Goal: Task Accomplishment & Management: Complete application form

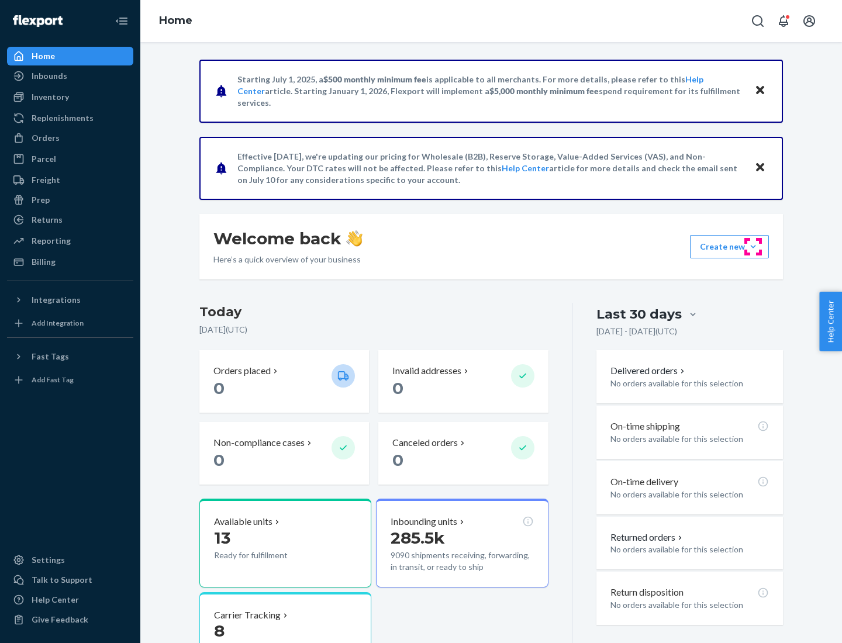
click at [753, 247] on button "Create new Create new inbound Create new order Create new product" at bounding box center [729, 246] width 79 height 23
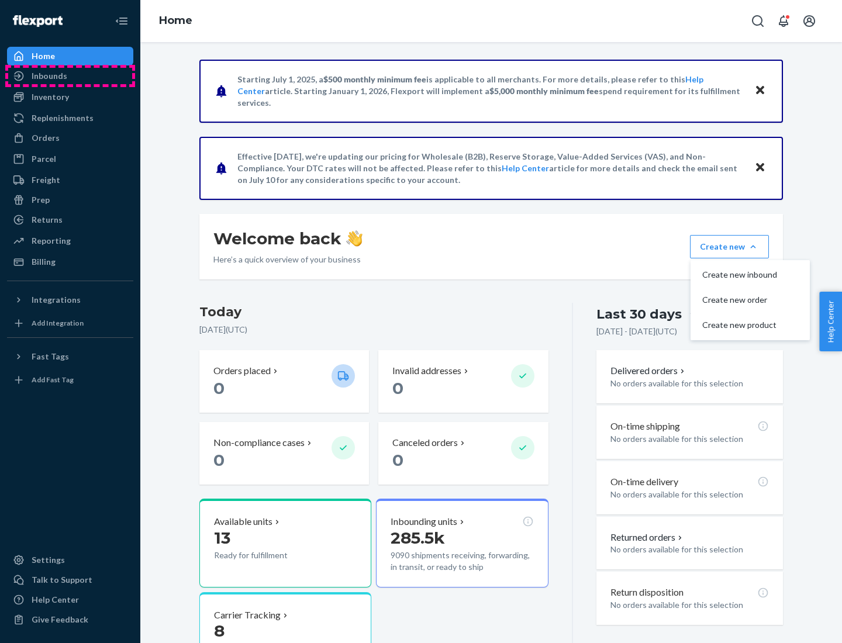
click at [70, 76] on div "Inbounds" at bounding box center [70, 76] width 124 height 16
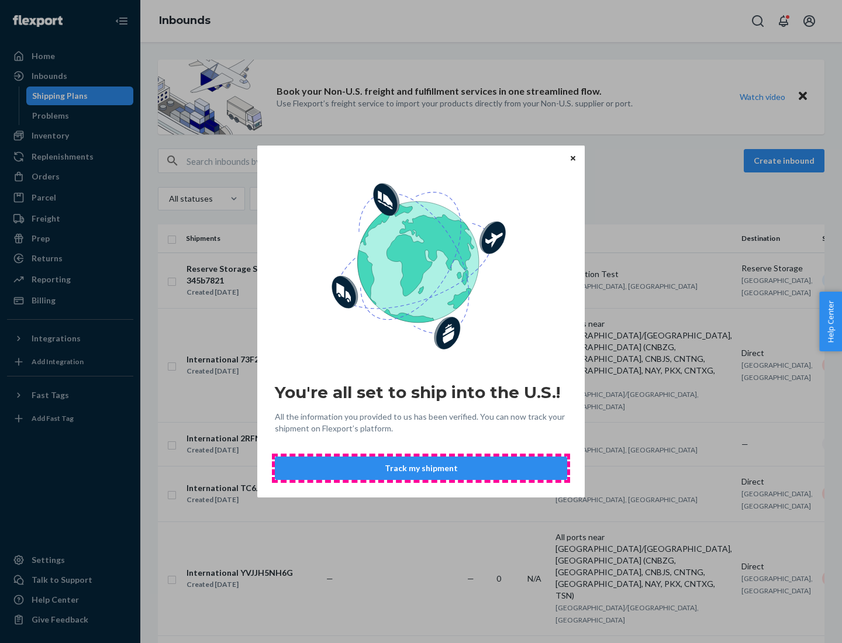
click at [421, 469] on button "Track my shipment" at bounding box center [421, 468] width 292 height 23
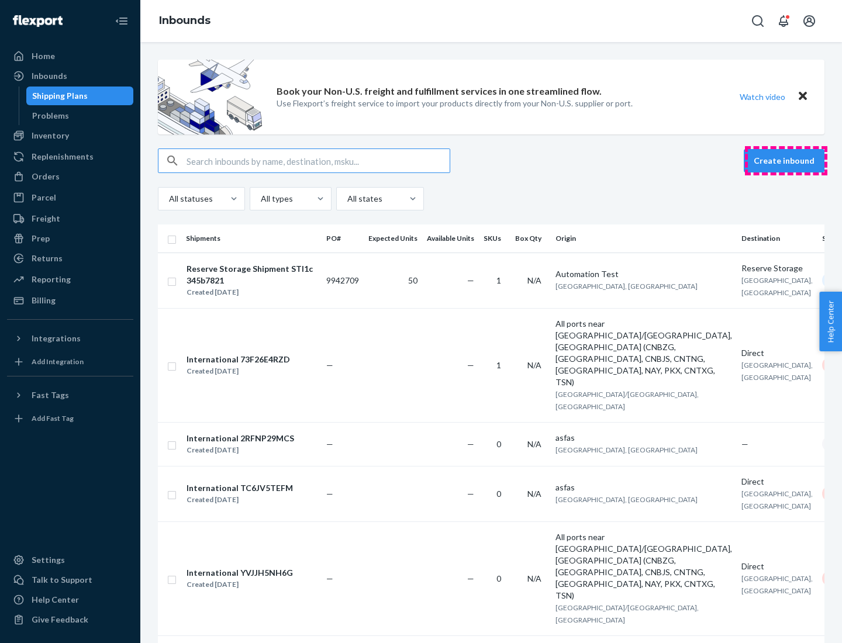
click at [786, 161] on button "Create inbound" at bounding box center [784, 160] width 81 height 23
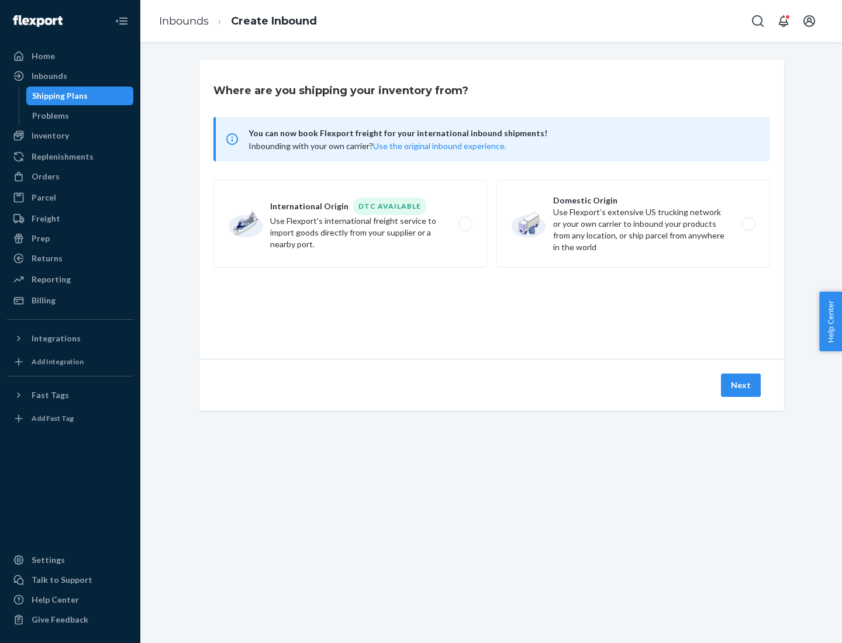
click at [350, 224] on label "International Origin DTC Available Use Flexport's international freight service…" at bounding box center [351, 224] width 274 height 88
click at [465, 224] on input "International Origin DTC Available Use Flexport's international freight service…" at bounding box center [469, 225] width 8 height 8
radio input "true"
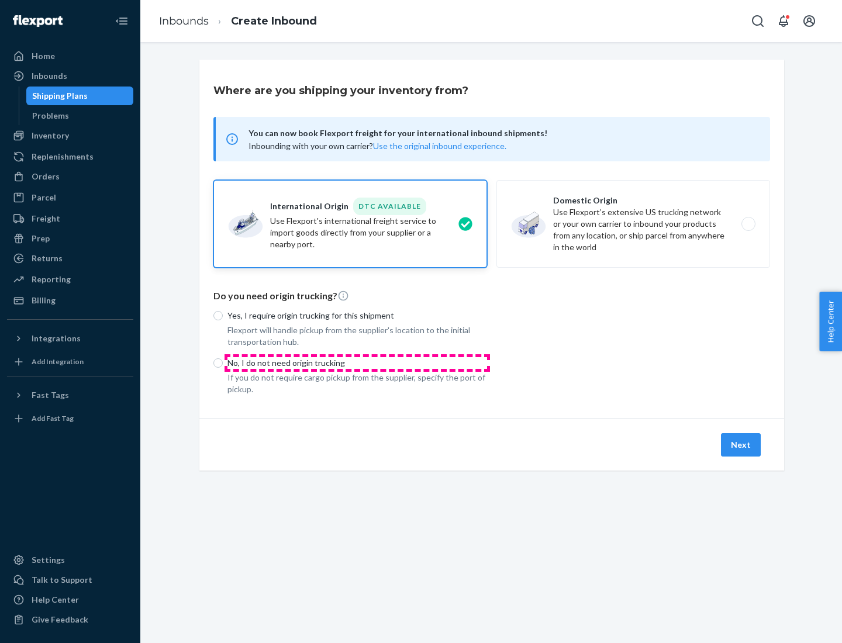
click at [357, 363] on p "No, I do not need origin trucking" at bounding box center [358, 363] width 260 height 12
click at [223, 363] on input "No, I do not need origin trucking" at bounding box center [218, 363] width 9 height 9
radio input "true"
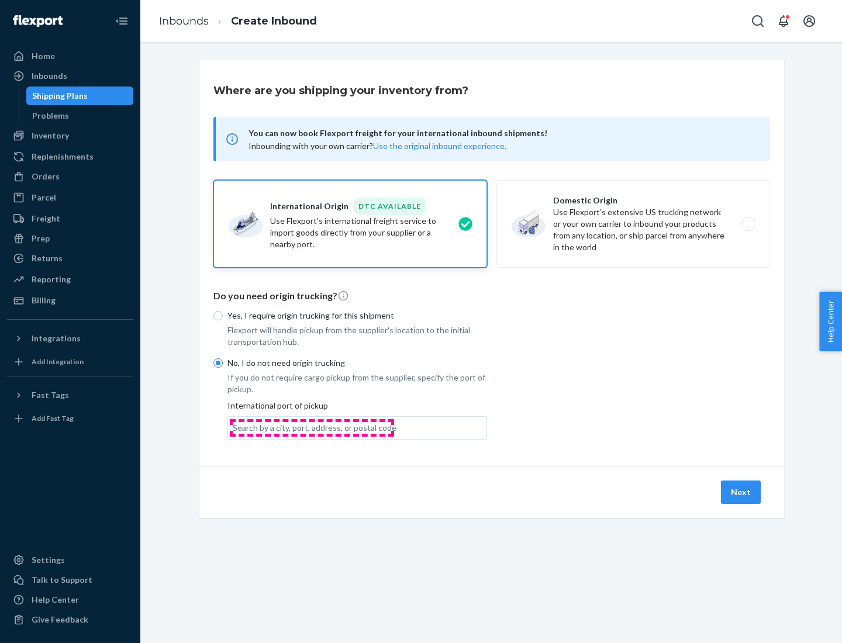
click at [312, 428] on div "Search by a city, port, address, or postal code" at bounding box center [315, 428] width 164 height 12
click at [234, 428] on input "Search by a city, port, address, or postal code" at bounding box center [233, 428] width 1 height 12
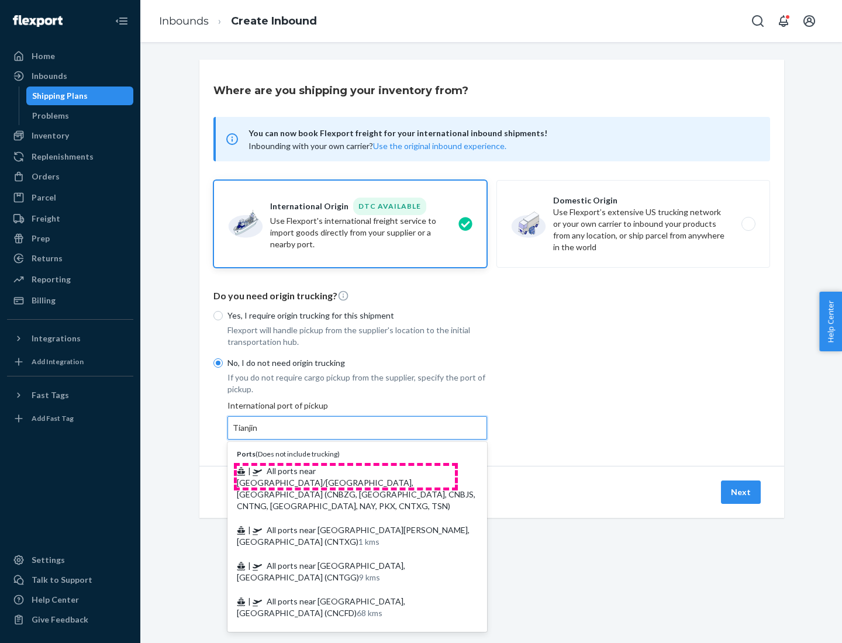
click at [346, 471] on span "| All ports near [GEOGRAPHIC_DATA]/[GEOGRAPHIC_DATA], [GEOGRAPHIC_DATA] (CNBZG,…" at bounding box center [356, 488] width 239 height 45
click at [259, 434] on input "Tianjin" at bounding box center [246, 428] width 26 height 12
type input "All ports near [GEOGRAPHIC_DATA]/[GEOGRAPHIC_DATA], [GEOGRAPHIC_DATA] (CNBZG, […"
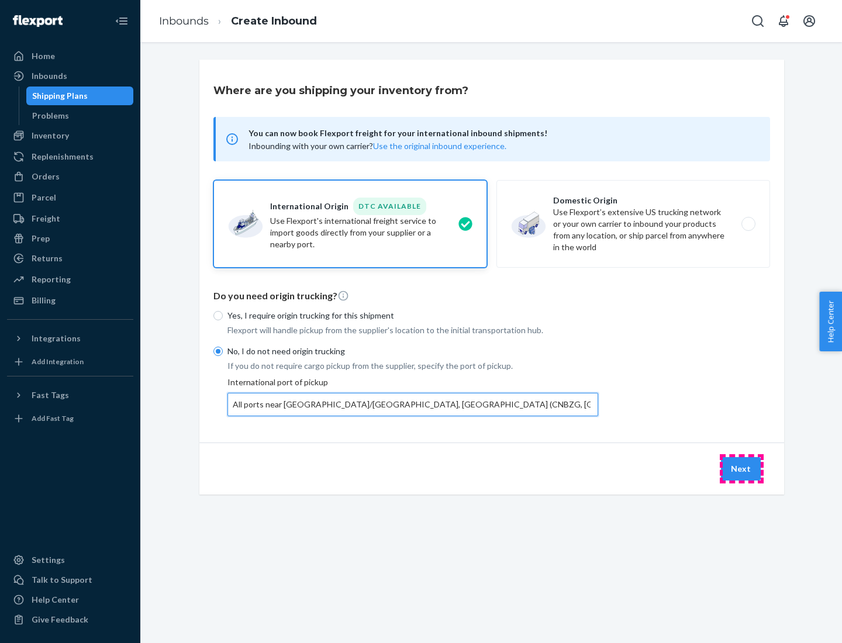
click at [742, 469] on button "Next" at bounding box center [741, 468] width 40 height 23
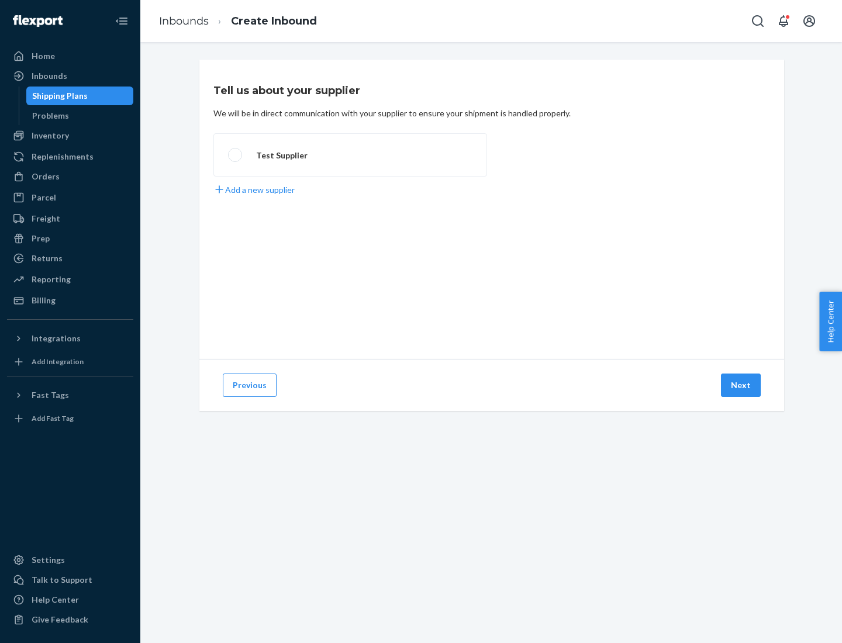
click at [350, 155] on label "Test Supplier" at bounding box center [351, 154] width 274 height 43
click at [236, 155] on input "Test Supplier" at bounding box center [232, 156] width 8 height 8
radio input "true"
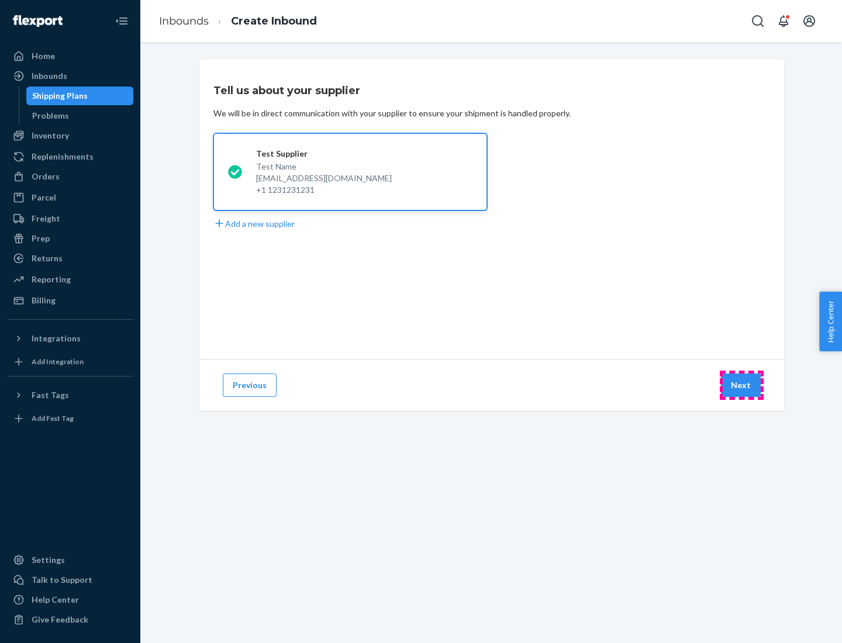
click at [742, 385] on button "Next" at bounding box center [741, 385] width 40 height 23
click at [492, 209] on div "Test Supplier Test Name [EMAIL_ADDRESS][DOMAIN_NAME] +1 1231231231 Add a new su…" at bounding box center [492, 181] width 557 height 97
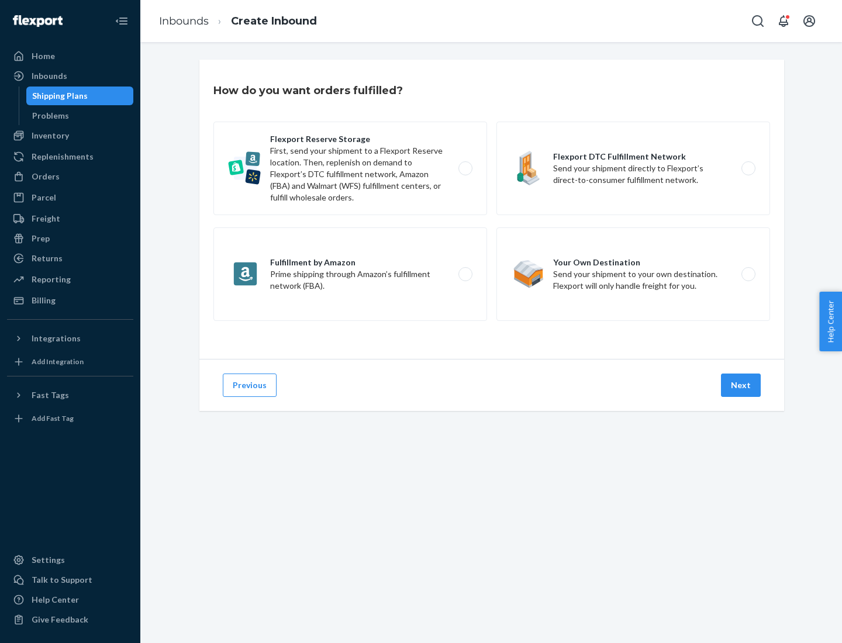
click at [634, 168] on label "Flexport DTC Fulfillment Network Send your shipment directly to Flexport’s dire…" at bounding box center [634, 169] width 274 height 94
click at [748, 168] on input "Flexport DTC Fulfillment Network Send your shipment directly to Flexport’s dire…" at bounding box center [752, 169] width 8 height 8
radio input "true"
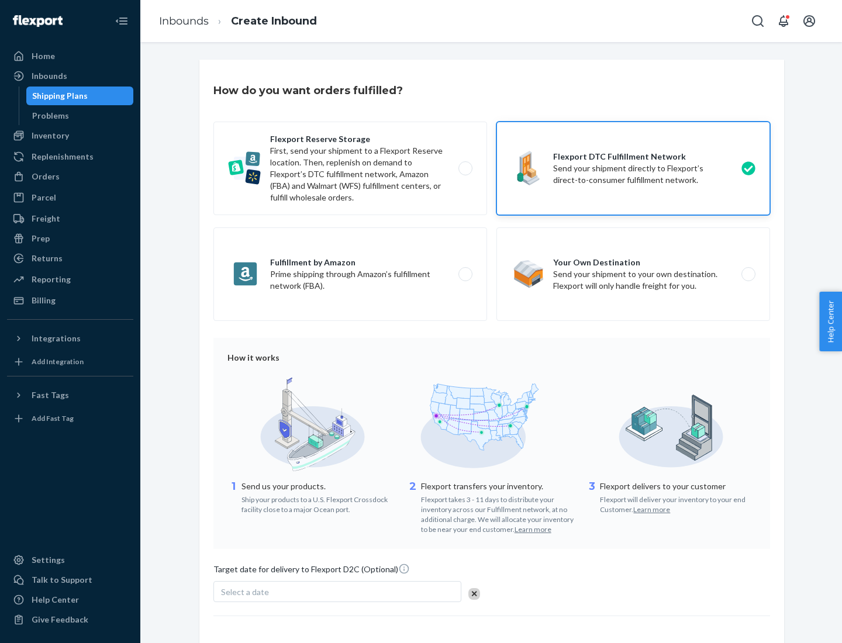
scroll to position [86, 0]
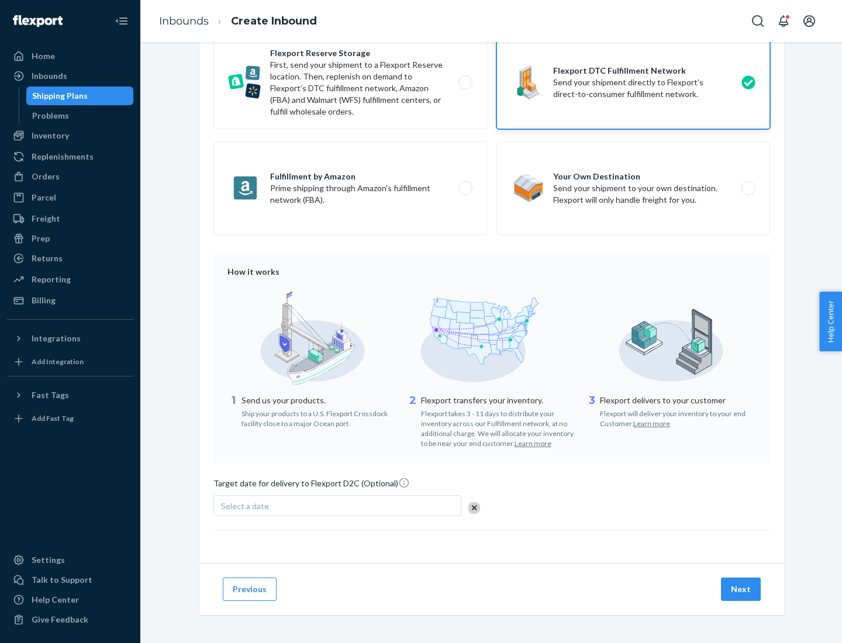
click at [742, 589] on button "Next" at bounding box center [741, 589] width 40 height 23
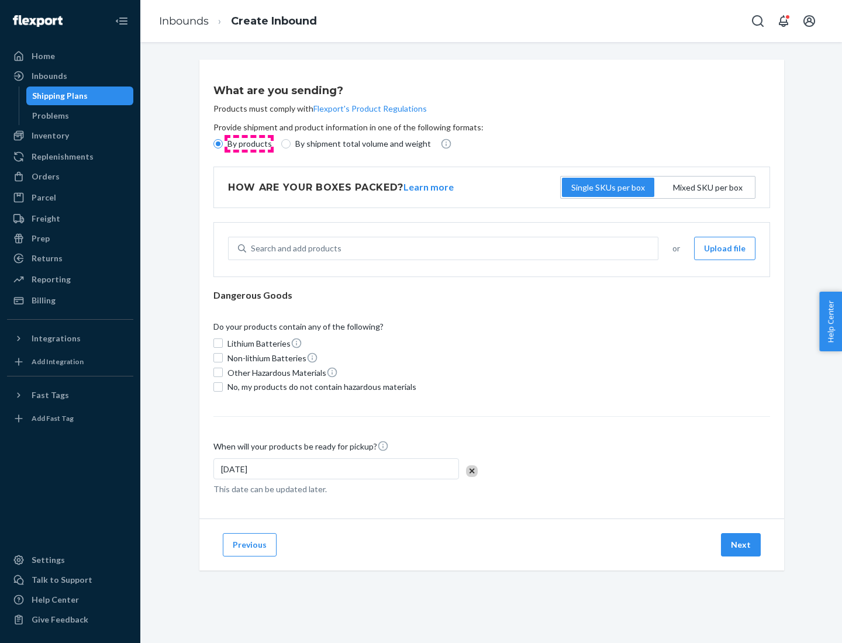
click at [249, 144] on p "By products" at bounding box center [250, 144] width 44 height 12
click at [223, 144] on input "By products" at bounding box center [218, 143] width 9 height 9
click at [294, 249] on div "Search and add products" at bounding box center [296, 249] width 91 height 12
click at [252, 249] on input "Search and add products" at bounding box center [251, 249] width 1 height 12
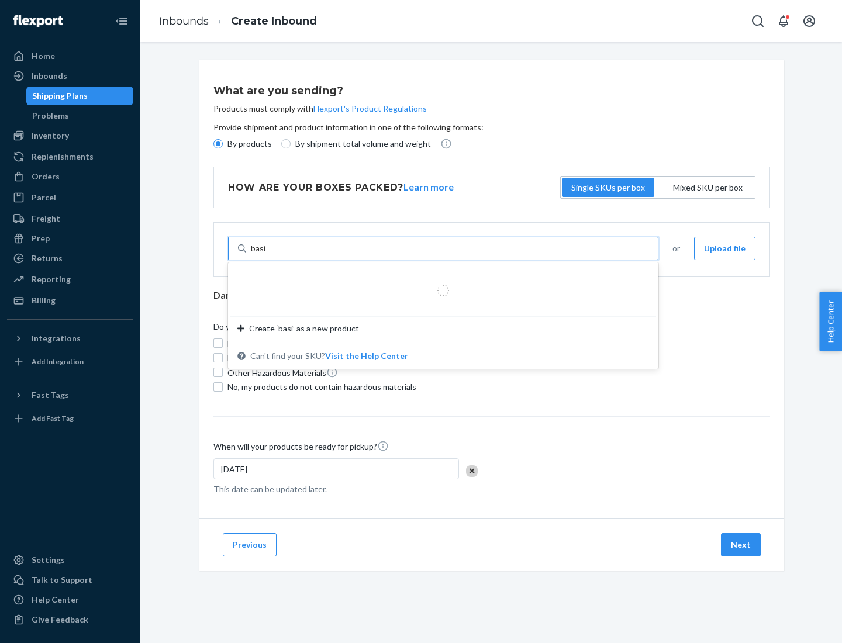
type input "basic"
click at [439, 277] on div "Basic Test Product 1" at bounding box center [438, 277] width 402 height 12
click at [270, 254] on input "basic" at bounding box center [260, 249] width 19 height 12
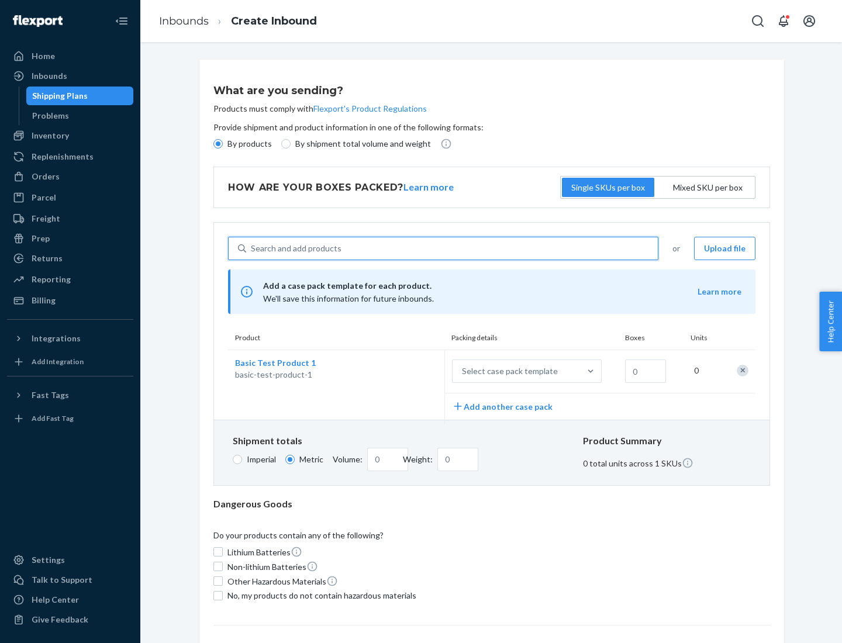
scroll to position [29, 0]
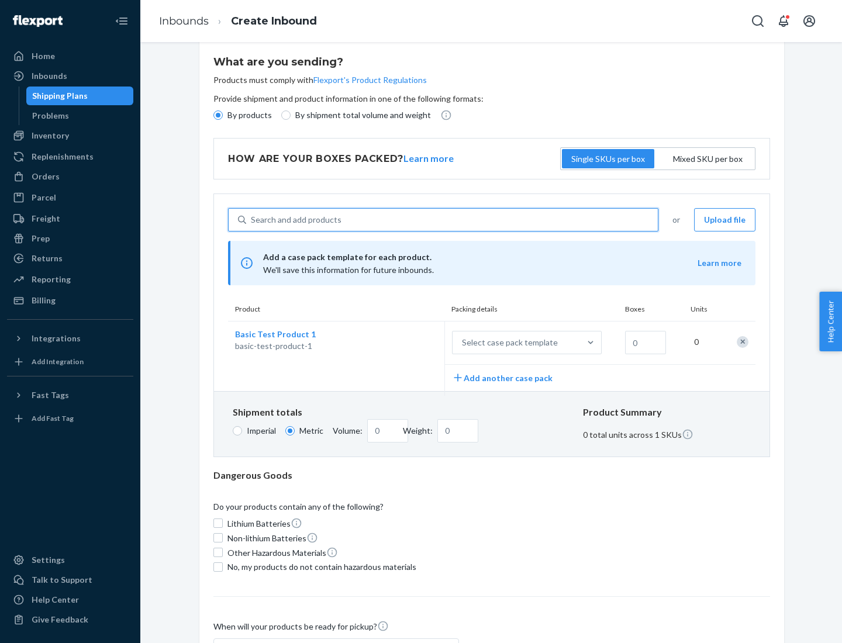
click at [508, 343] on div "Select case pack template" at bounding box center [510, 343] width 96 height 12
click at [404, 343] on input "Select case pack template" at bounding box center [404, 343] width 0 height 0
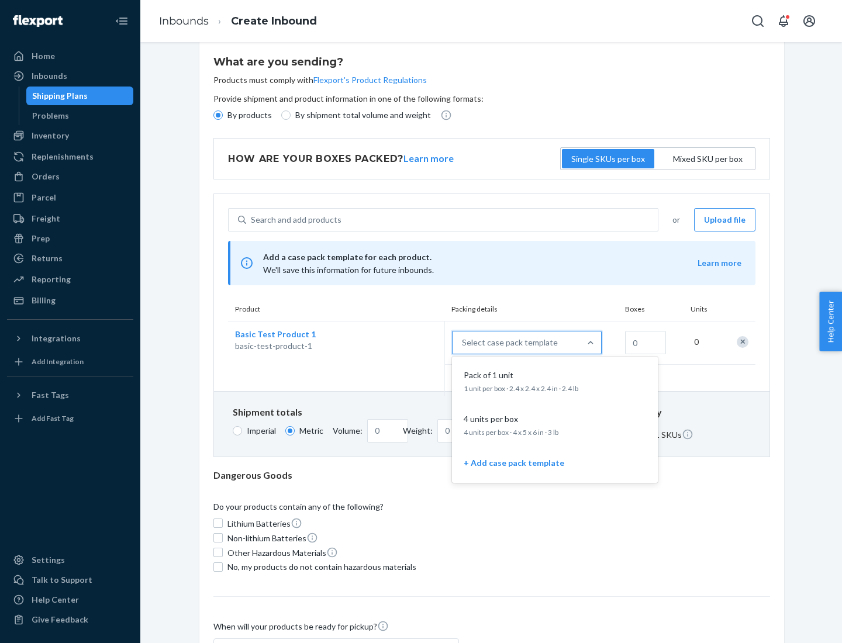
scroll to position [67, 0]
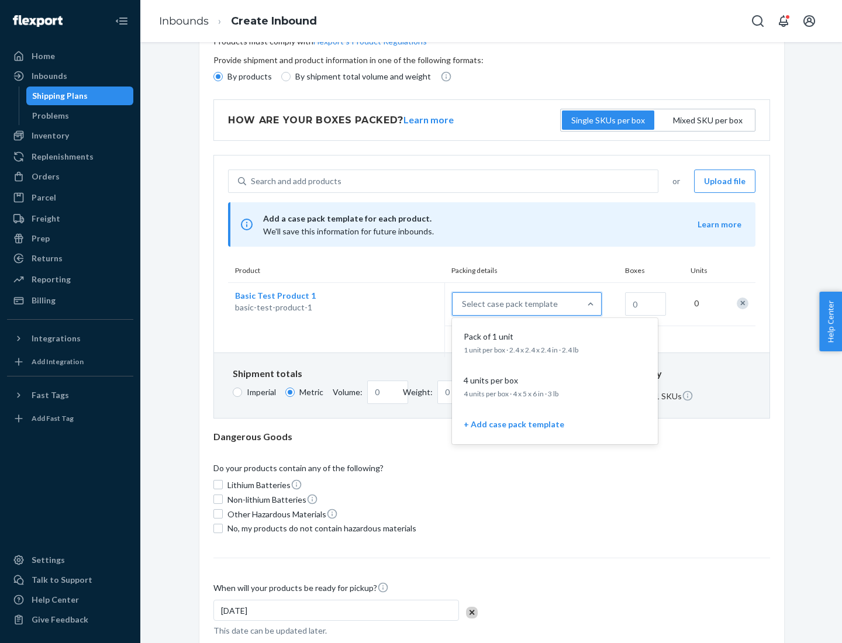
click at [555, 342] on div "Pack of 1 unit" at bounding box center [552, 337] width 187 height 12
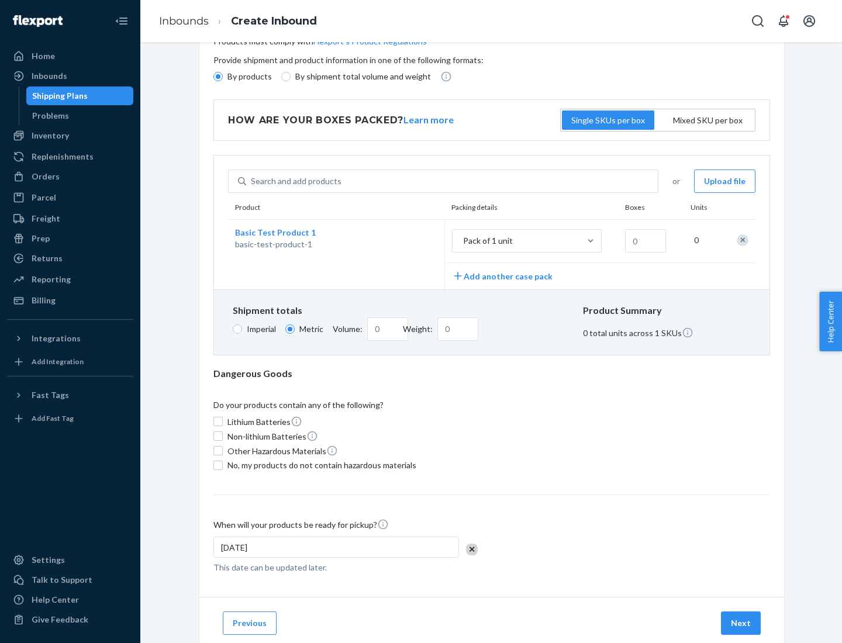
scroll to position [0, 0]
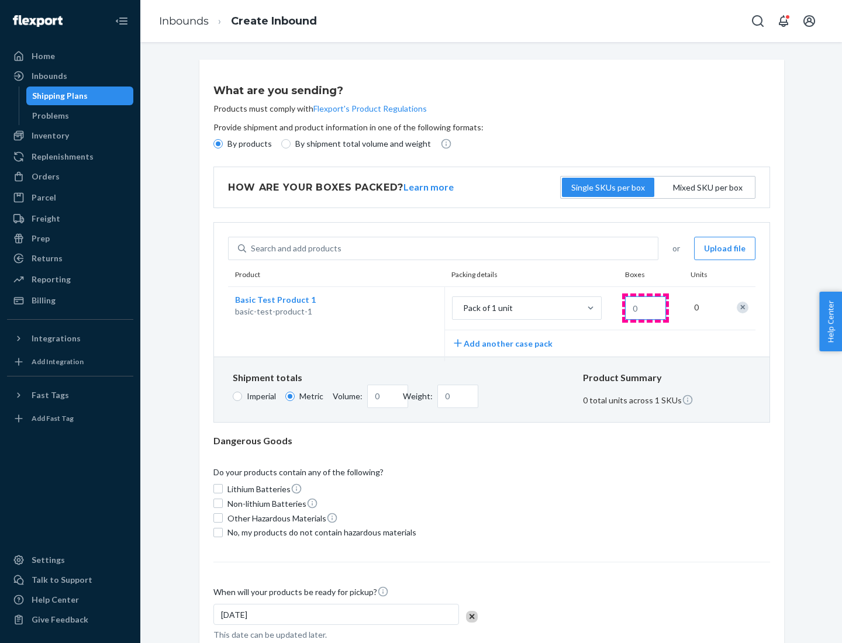
type input "1.09"
type input "10"
type input "10.89"
type input "100"
type input "0.02"
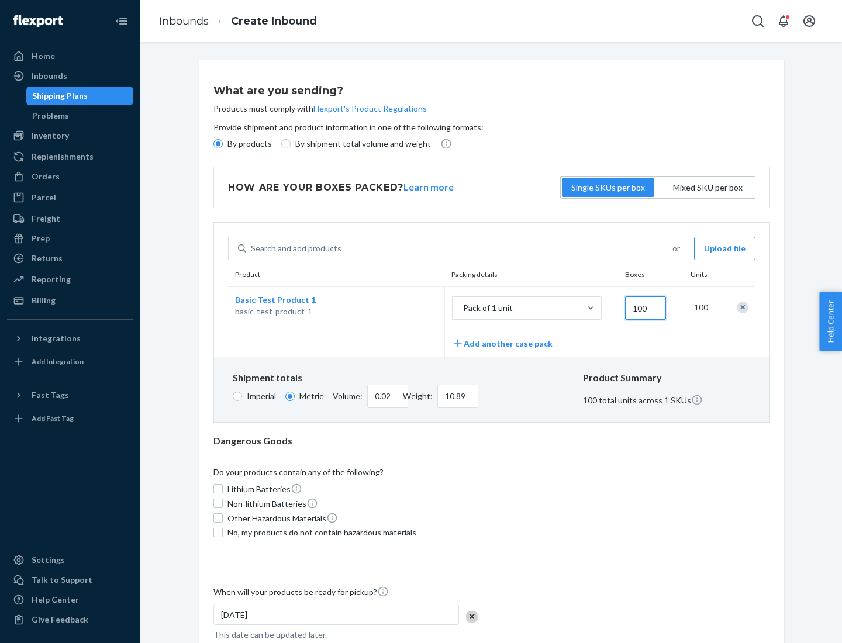
type input "108.86"
type input "1000"
type input "0.23"
type input "1088.62"
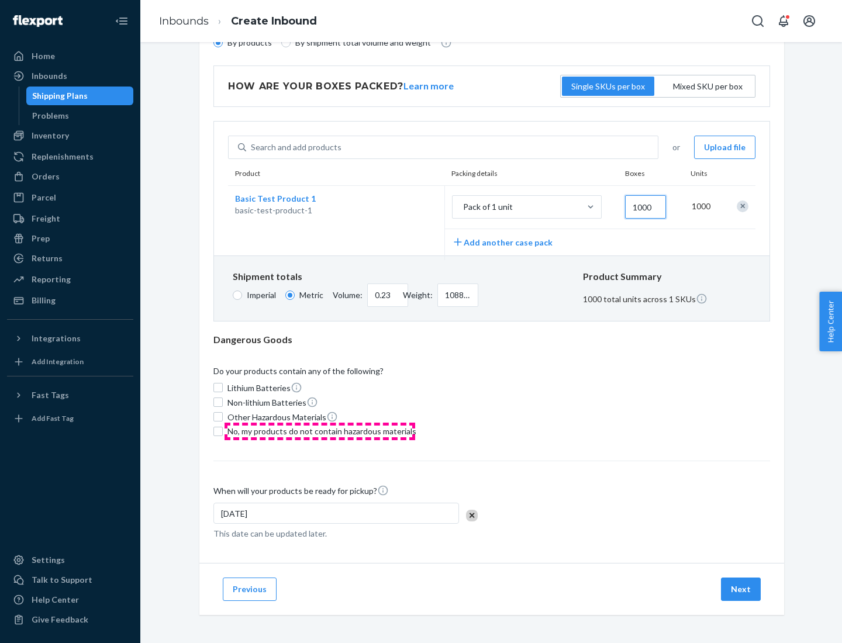
type input "1000"
click at [320, 431] on span "No, my products do not contain hazardous materials" at bounding box center [322, 432] width 189 height 12
click at [223, 431] on input "No, my products do not contain hazardous materials" at bounding box center [218, 431] width 9 height 9
checkbox input "true"
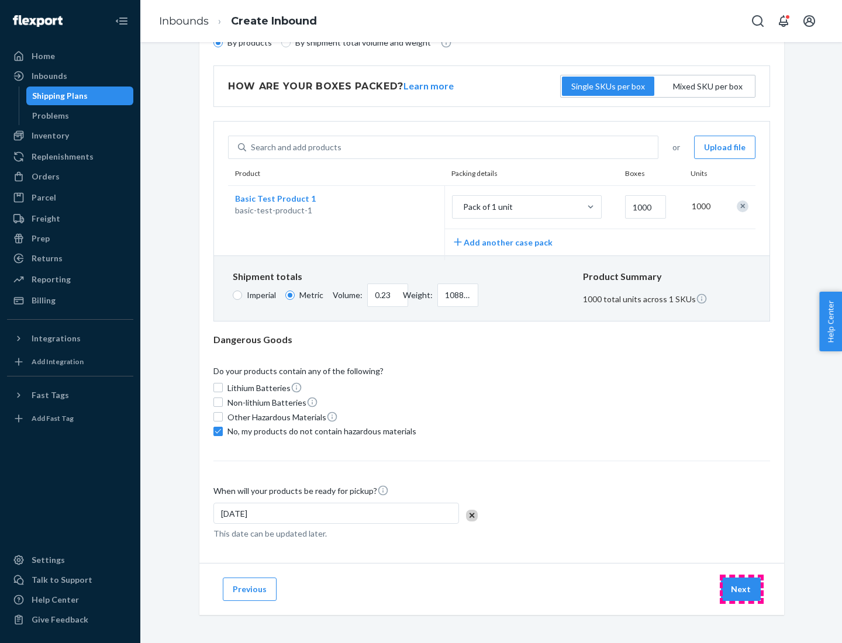
click at [742, 589] on button "Next" at bounding box center [741, 589] width 40 height 23
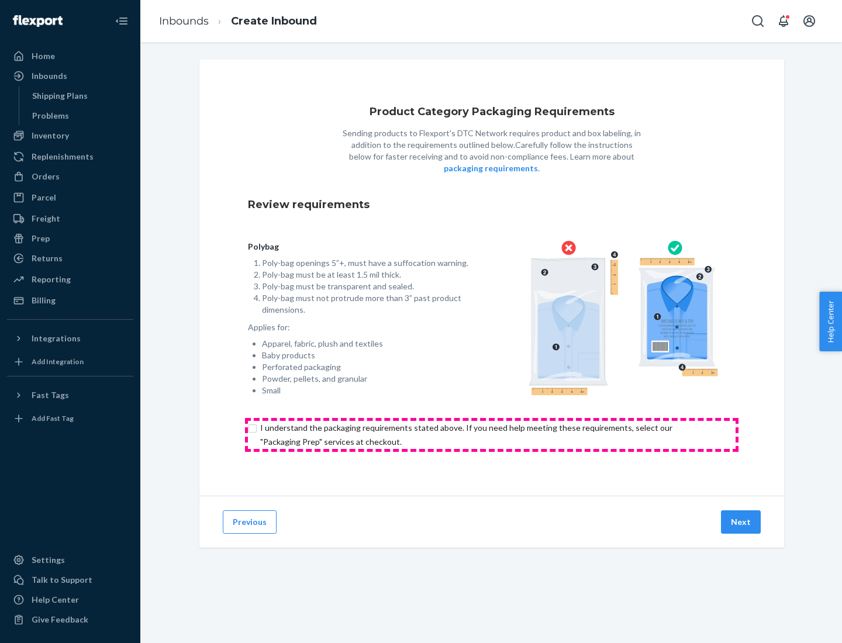
click at [492, 435] on input "checkbox" at bounding box center [492, 435] width 488 height 28
checkbox input "true"
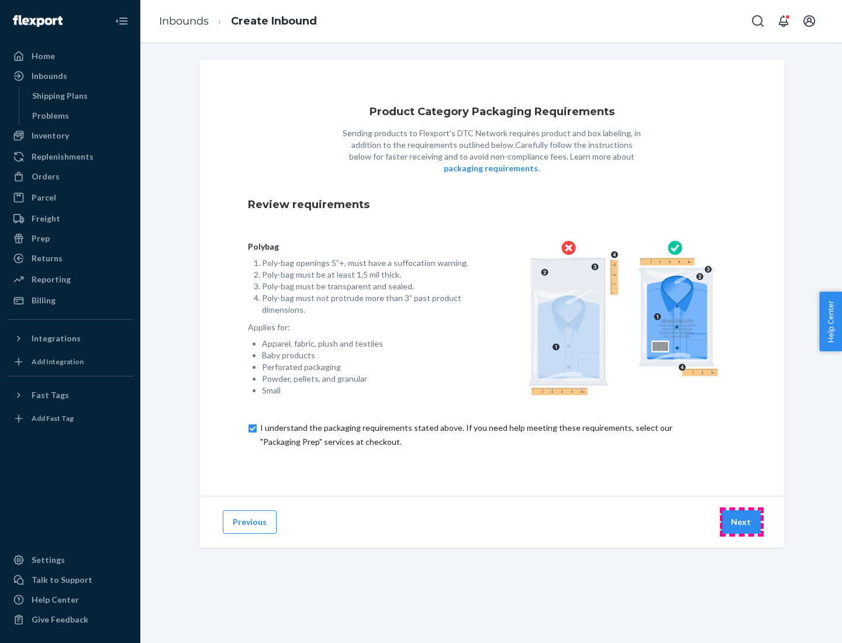
click at [742, 522] on button "Next" at bounding box center [741, 522] width 40 height 23
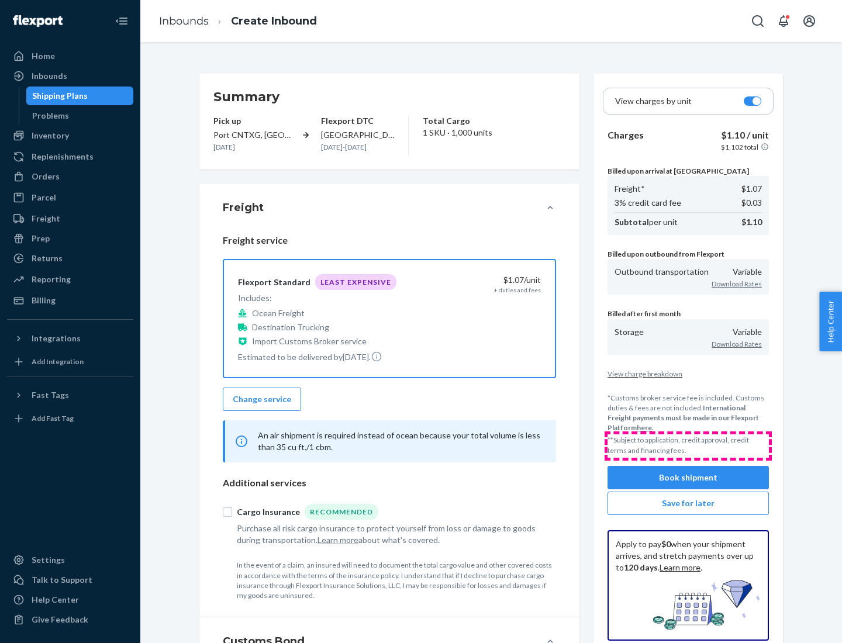
scroll to position [135, 0]
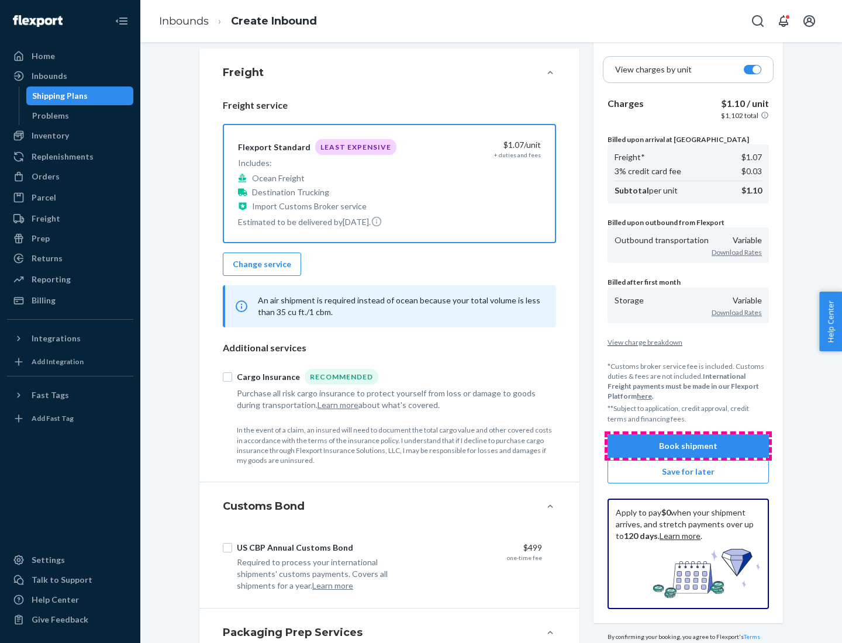
click at [688, 446] on button "Book shipment" at bounding box center [688, 446] width 161 height 23
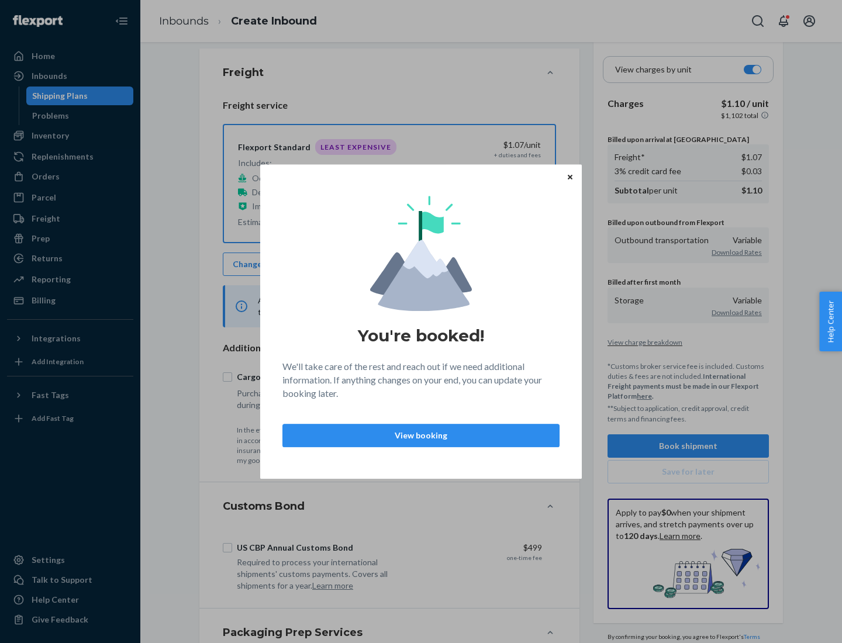
click at [421, 435] on p "View booking" at bounding box center [420, 436] width 257 height 12
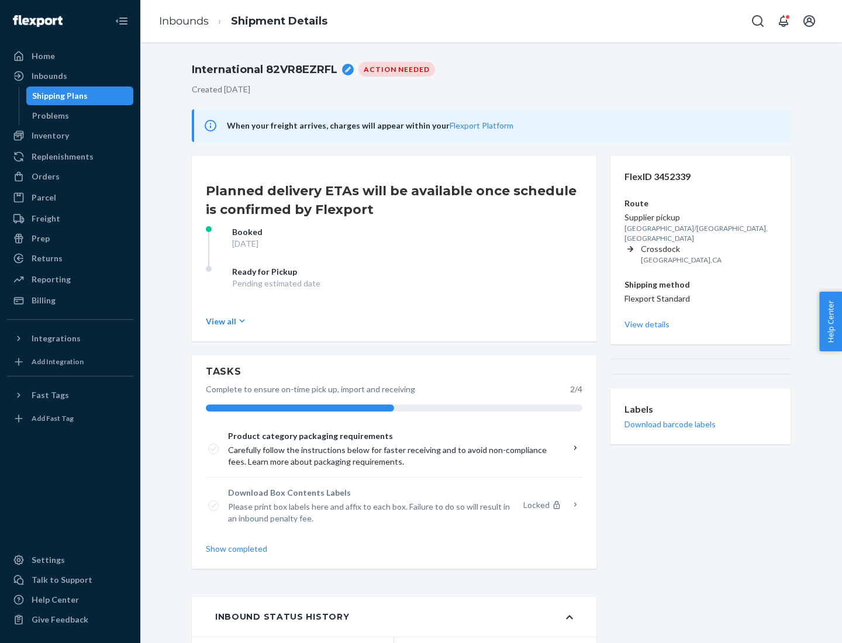
scroll to position [94, 0]
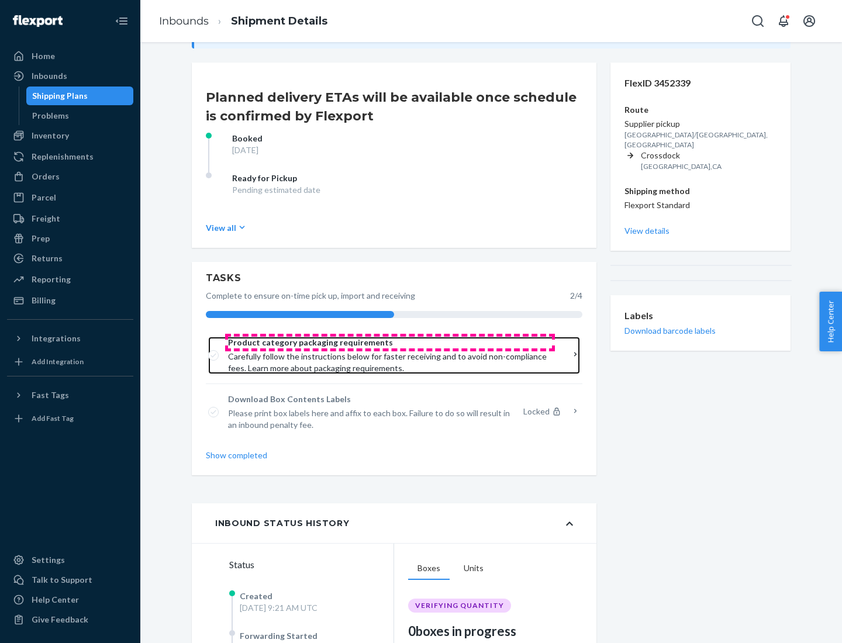
click at [390, 343] on span "Product category packaging requirements" at bounding box center [390, 343] width 324 height 12
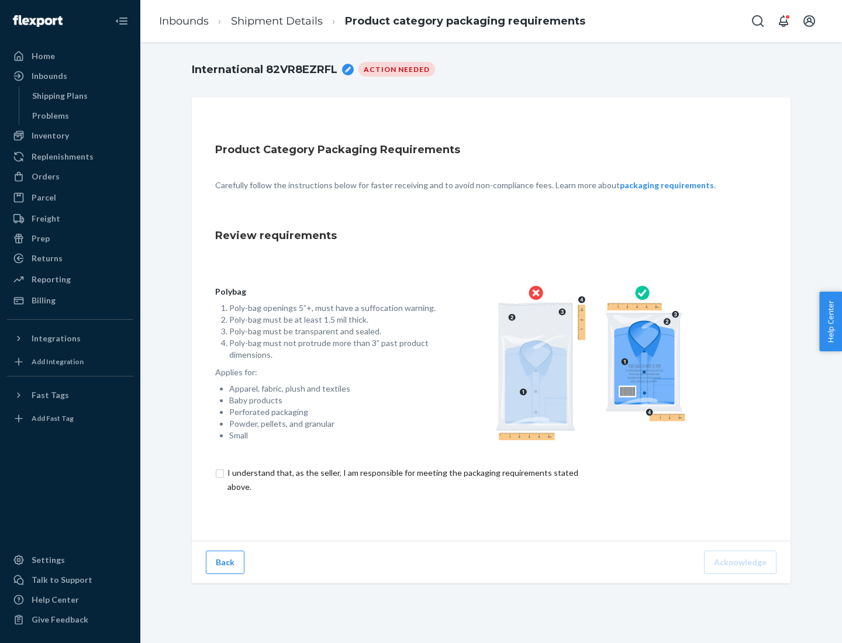
click at [402, 480] on input "checkbox" at bounding box center [409, 480] width 389 height 28
checkbox input "true"
